Goal: Find specific page/section: Find specific page/section

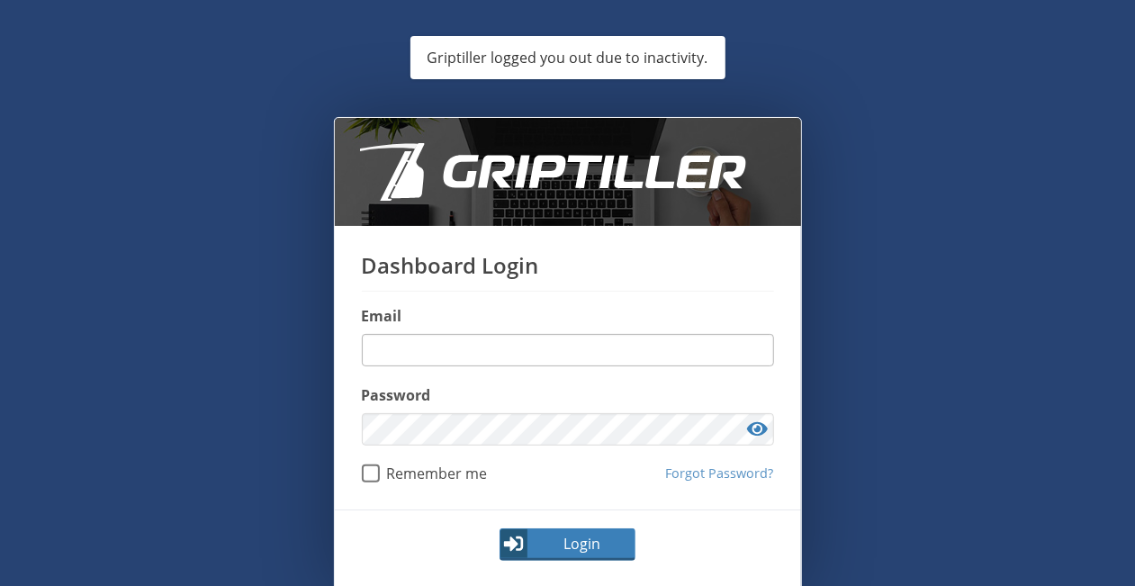
click at [489, 356] on input "email" at bounding box center [568, 350] width 412 height 32
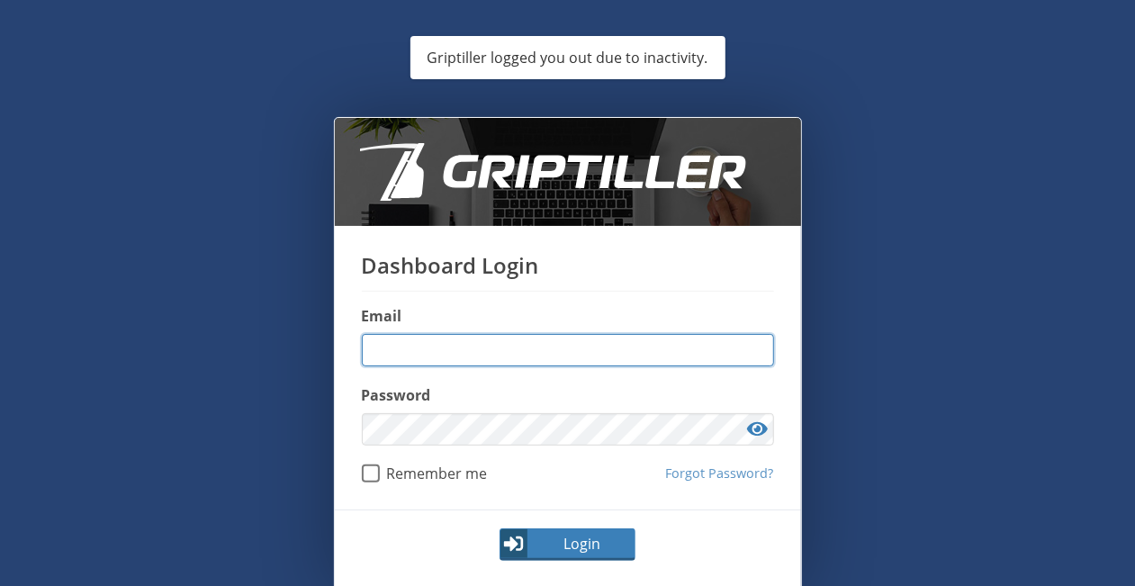
type input "**********"
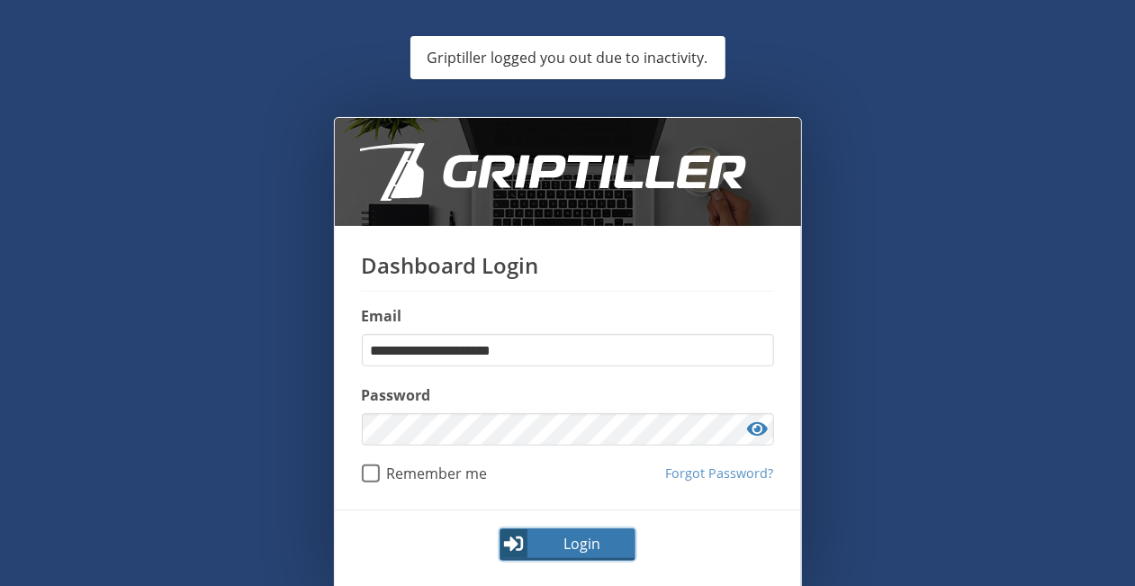
click at [552, 537] on span "Login" at bounding box center [582, 544] width 104 height 22
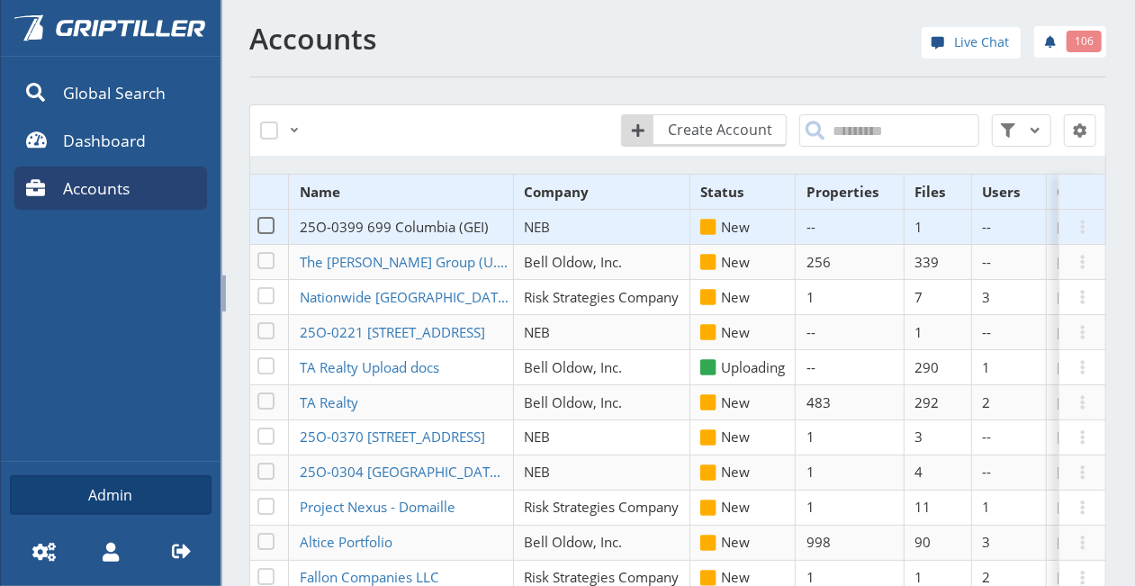
click at [316, 224] on span "25O-0399 699 Columbia (GEI)" at bounding box center [394, 227] width 189 height 18
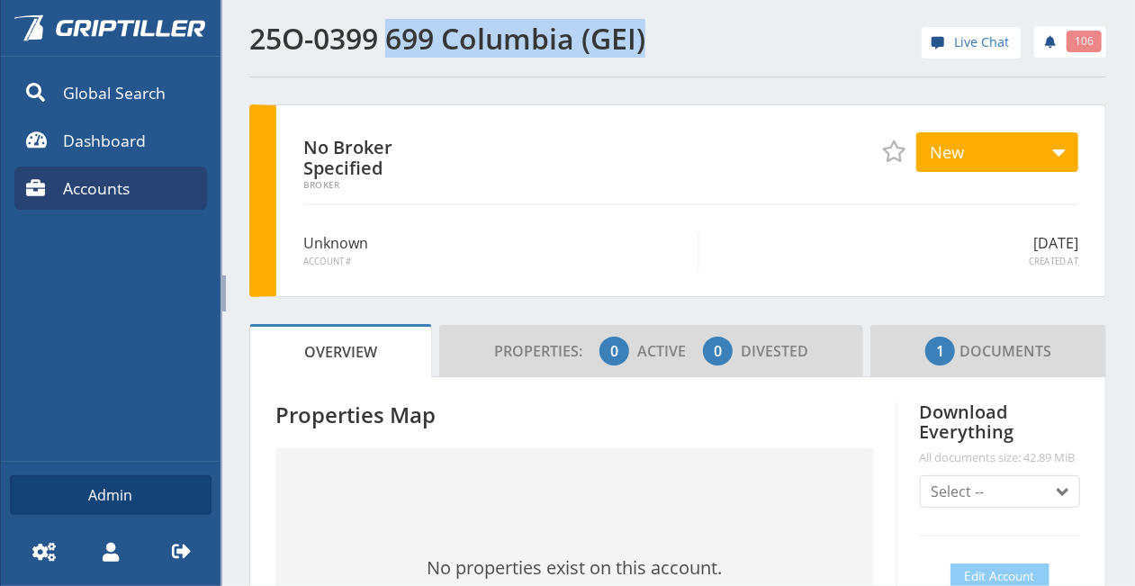
drag, startPoint x: 648, startPoint y: 39, endPoint x: 392, endPoint y: 45, distance: 255.6
click at [392, 45] on h1 "25O-0399 699 Columbia (GEI)" at bounding box center [457, 38] width 417 height 32
copy h1 "699 Columbia (GEI)"
click at [1063, 363] on link "1 Documents" at bounding box center [988, 351] width 236 height 52
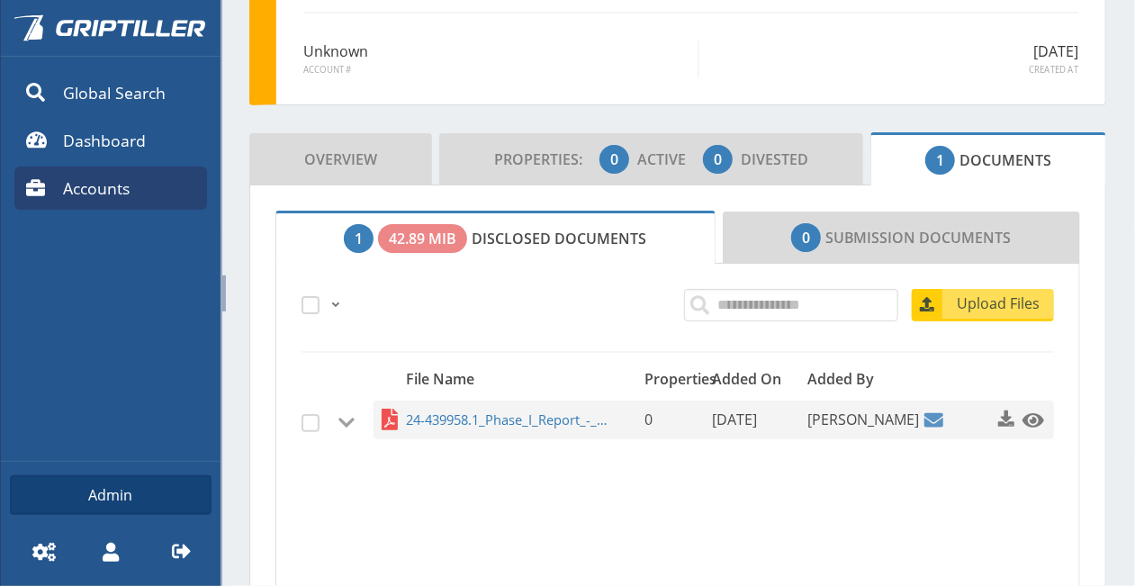
scroll to position [270, 0]
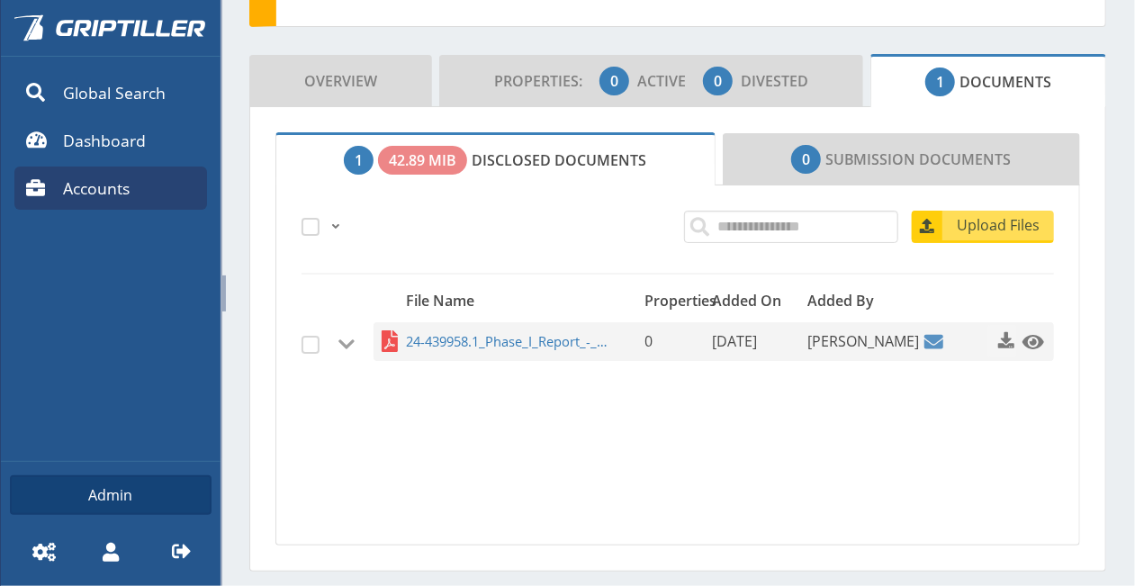
click at [997, 341] on span "button" at bounding box center [1006, 340] width 18 height 18
